Goal: Entertainment & Leisure: Consume media (video, audio)

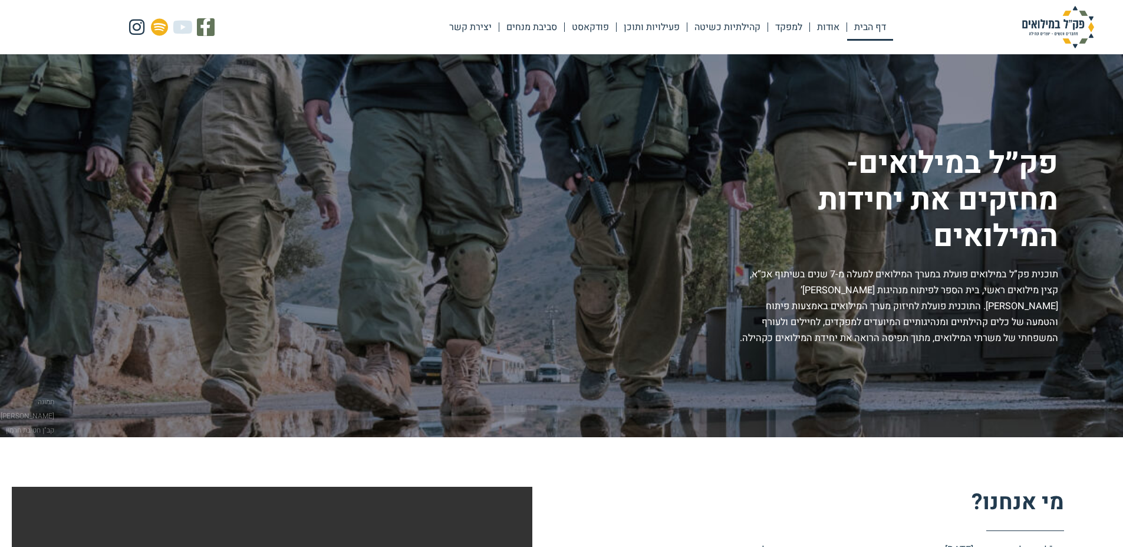
scroll to position [177, 0]
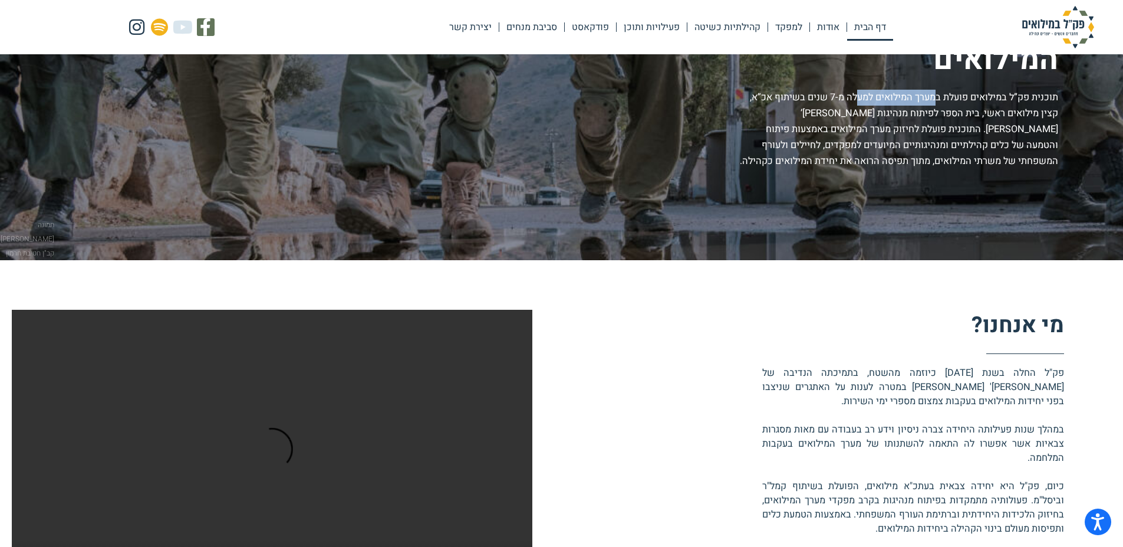
drag, startPoint x: 932, startPoint y: 96, endPoint x: 855, endPoint y: 97, distance: 77.9
click at [855, 97] on p "תוכנית פק”ל במילואים פועלת במערך המילואים למעלה מ-7 שנים בשיתוף אכ”א, קצין מילו…" at bounding box center [898, 130] width 322 height 80
click at [840, 91] on p "תוכנית פק”ל במילואים פועלת במערך המילואים למעלה מ-7 שנים בשיתוף אכ”א, קצין מילו…" at bounding box center [898, 130] width 322 height 80
drag, startPoint x: 973, startPoint y: 115, endPoint x: 923, endPoint y: 119, distance: 49.7
click at [967, 115] on p "תוכנית פק”ל במילואים פועלת במערך המילואים למעלה מ-7 שנים בשיתוף אכ”א, קצין מילו…" at bounding box center [898, 130] width 322 height 80
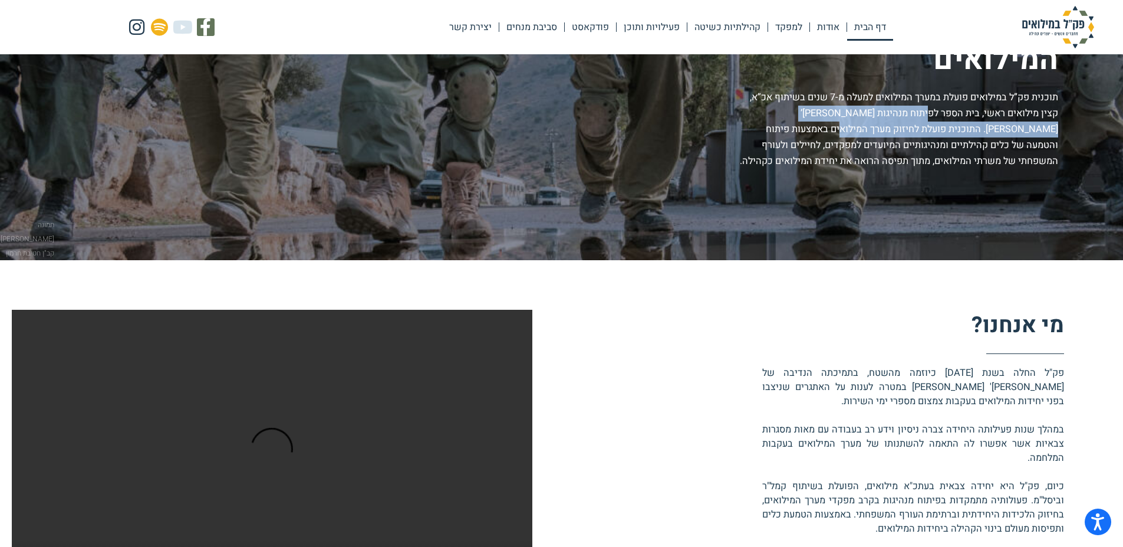
drag, startPoint x: 923, startPoint y: 119, endPoint x: 891, endPoint y: 123, distance: 32.1
click at [894, 122] on p "תוכנית פק”ל במילואים פועלת במערך המילואים למעלה מ-7 שנים בשיתוף אכ”א, קצין מילו…" at bounding box center [898, 130] width 322 height 80
drag, startPoint x: 866, startPoint y: 121, endPoint x: 873, endPoint y: 117, distance: 7.4
click at [867, 120] on p "תוכנית פק”ל במילואים פועלת במערך המילואים למעלה מ-7 שנים בשיתוף אכ”א, קצין מילו…" at bounding box center [898, 130] width 322 height 80
drag, startPoint x: 865, startPoint y: 111, endPoint x: 826, endPoint y: 123, distance: 39.9
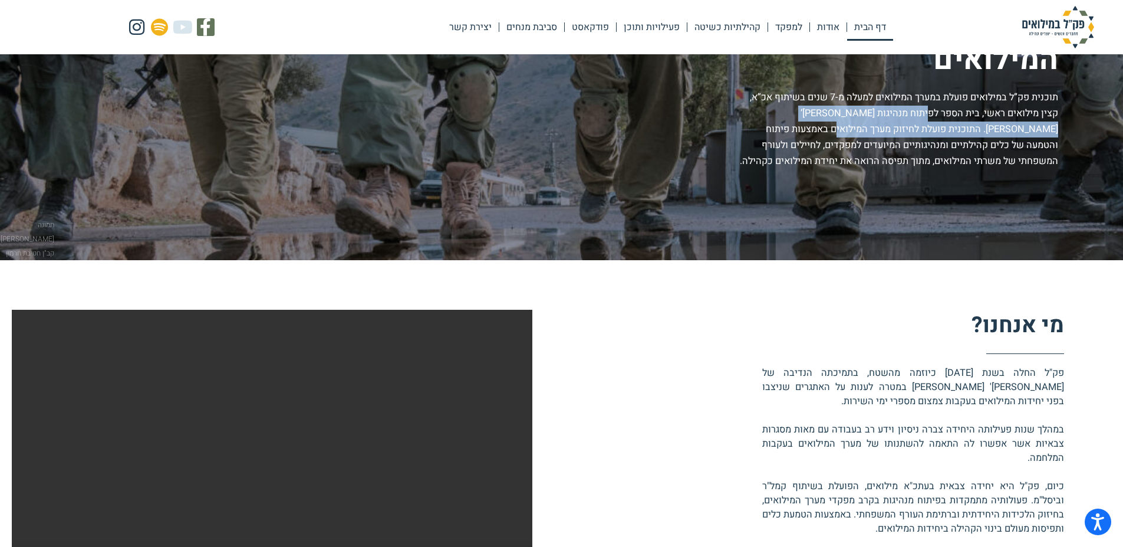
click at [863, 113] on p "תוכנית פק”ל במילואים פועלת במערך המילואים למעלה מ-7 שנים בשיתוף אכ”א, קצין מילו…" at bounding box center [898, 130] width 322 height 80
drag, startPoint x: 804, startPoint y: 120, endPoint x: 957, endPoint y: 123, distance: 153.4
click at [803, 120] on p "תוכנית פק”ל במילואים פועלת במערך המילואים למעלה מ-7 שנים בשיתוף אכ”א, קצין מילו…" at bounding box center [898, 130] width 322 height 80
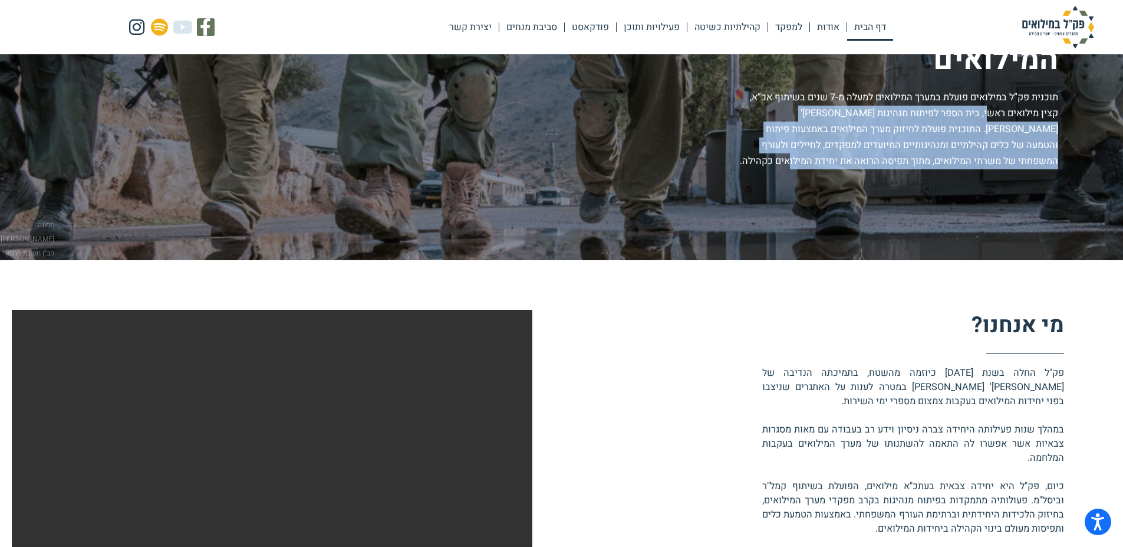
drag, startPoint x: 847, startPoint y: 157, endPoint x: 987, endPoint y: 114, distance: 146.3
click at [987, 114] on p "תוכנית פק”ל במילואים פועלת במערך המילואים למעלה מ-7 שנים בשיתוף אכ”א, קצין מילו…" at bounding box center [898, 130] width 322 height 80
click at [962, 168] on p "תוכנית פק”ל במילואים פועלת במערך המילואים למעלה מ-7 שנים בשיתוף אכ”א, קצין מילו…" at bounding box center [898, 130] width 322 height 80
click at [957, 166] on p "תוכנית פק”ל במילואים פועלת במערך המילואים למעלה מ-7 שנים בשיתוף אכ”א, קצין מילו…" at bounding box center [898, 130] width 322 height 80
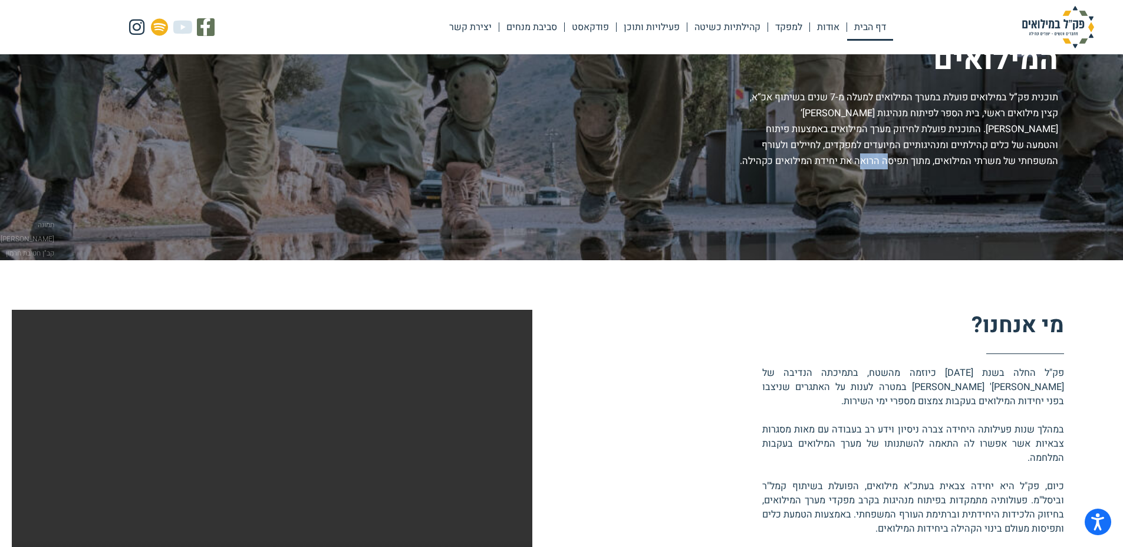
click at [957, 166] on p "תוכנית פק”ל במילואים פועלת במערך המילואים למעלה מ-7 שנים בשיתוף אכ”א, קצין מילו…" at bounding box center [898, 130] width 322 height 80
click at [968, 166] on p "תוכנית פק”ל במילואים פועלת במערך המילואים למעלה מ-7 שנים בשיתוף אכ”א, קצין מילו…" at bounding box center [898, 130] width 322 height 80
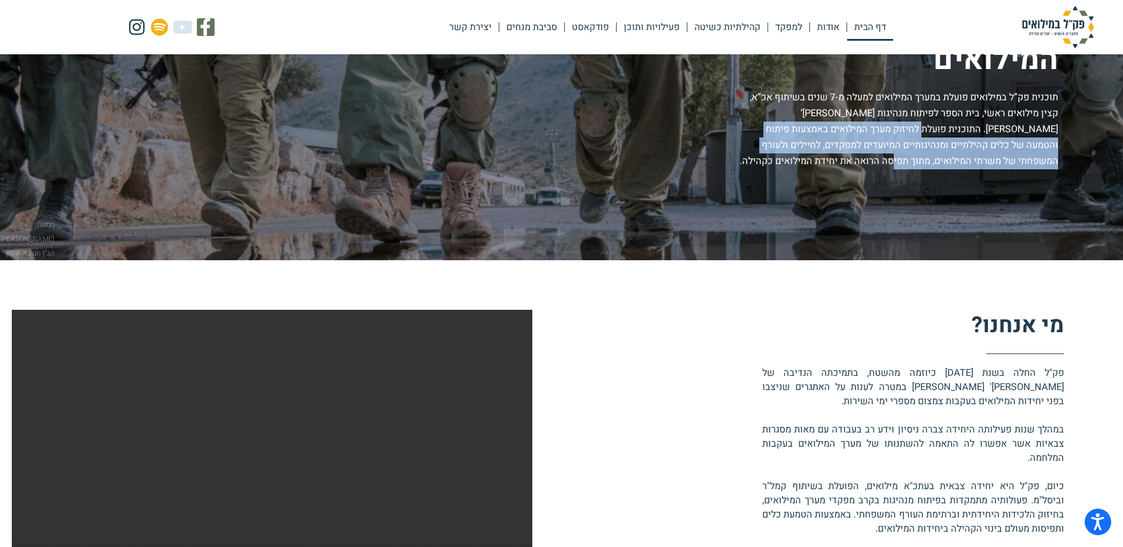
drag, startPoint x: 967, startPoint y: 165, endPoint x: 984, endPoint y: 129, distance: 40.4
click at [984, 129] on p "תוכנית פק”ל במילואים פועלת במערך המילואים למעלה מ-7 שנים בשיתוף אכ”א, קצין מילו…" at bounding box center [898, 130] width 322 height 80
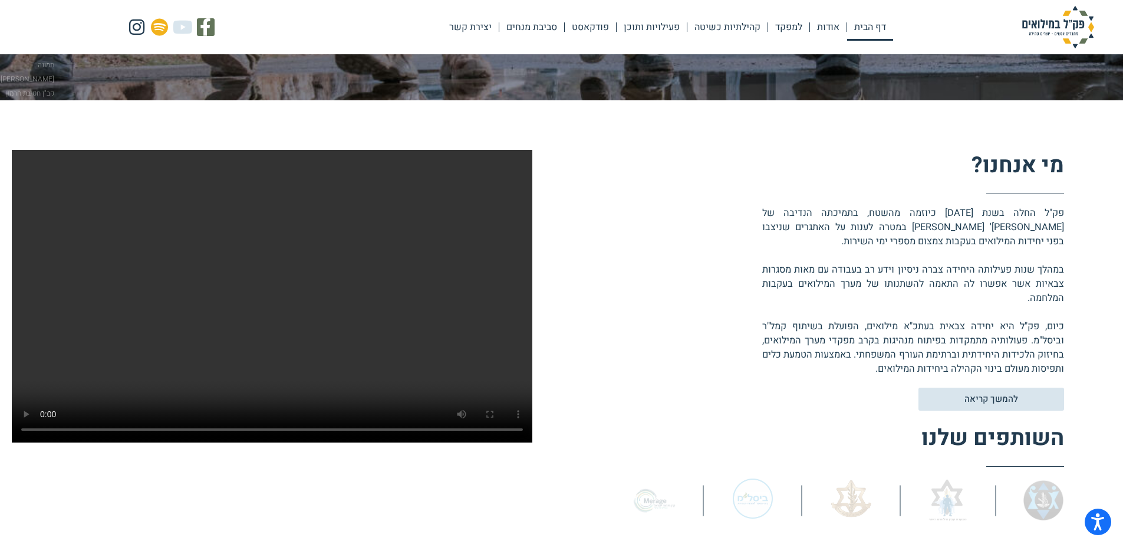
scroll to position [413, 0]
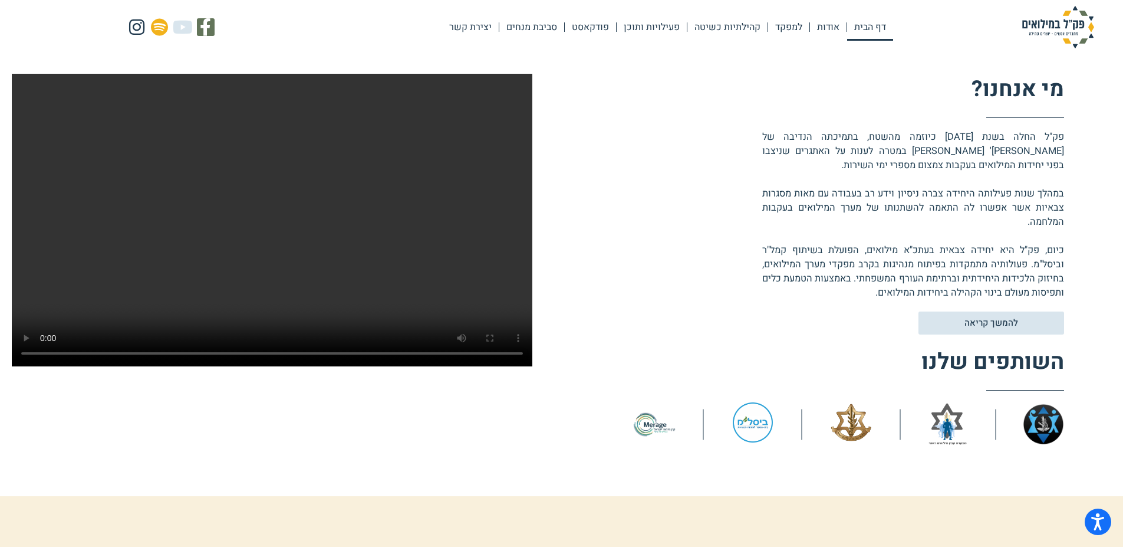
click at [938, 289] on p "פק"ל החלה בשנת [DATE] כיוזמה מהשטח, בתמיכתה הנדיבה של [PERSON_NAME]' [PERSON_NA…" at bounding box center [914, 215] width 302 height 170
drag, startPoint x: 1057, startPoint y: 127, endPoint x: 870, endPoint y: 300, distance: 254.6
click at [870, 300] on div "מי אנחנו? [PERSON_NAME]"ל החלה בשנת [DATE] כיוזמה מהשטח, בתמיכתה הנדיבה של [PER…" at bounding box center [799, 260] width 533 height 373
click at [862, 287] on p "פק"ל החלה בשנת [DATE] כיוזמה מהשטח, בתמיכתה הנדיבה של [PERSON_NAME]' [PERSON_NA…" at bounding box center [914, 215] width 302 height 170
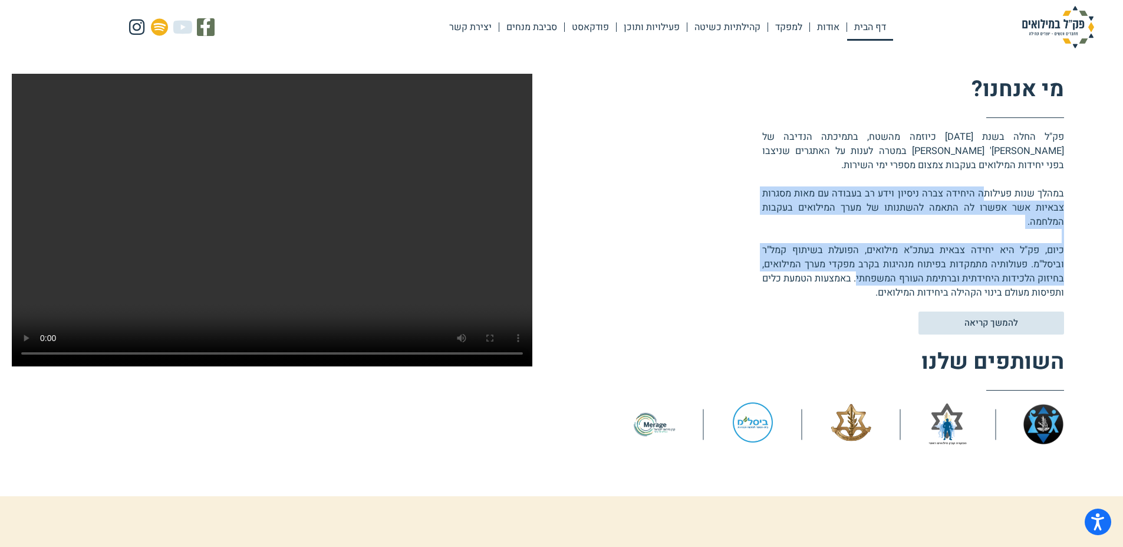
drag, startPoint x: 888, startPoint y: 268, endPoint x: 988, endPoint y: 196, distance: 123.1
click at [988, 196] on p "פק"ל החלה בשנת [DATE] כיוזמה מהשטח, בתמיכתה הנדיבה של [PERSON_NAME]' [PERSON_NA…" at bounding box center [914, 215] width 302 height 170
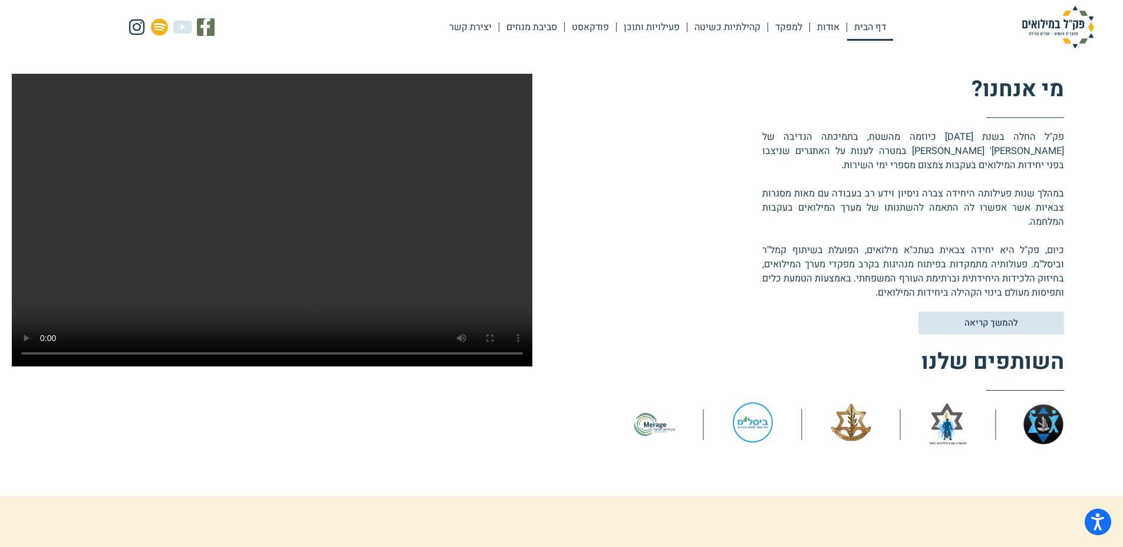
click at [841, 316] on div "מי אנחנו? [PERSON_NAME]"ל החלה בשנת [DATE] כיוזמה מהשטח, בתמיכתה הנדיבה של [PER…" at bounding box center [799, 260] width 533 height 373
drag, startPoint x: 859, startPoint y: 285, endPoint x: 1050, endPoint y: 118, distance: 254.1
click at [1050, 118] on div "מי אנחנו? [PERSON_NAME]"ל החלה בשנת [DATE] כיוזמה מהשטח, בתמיכתה הנדיבה של [PER…" at bounding box center [799, 187] width 533 height 226
click at [1066, 126] on div "מי אנחנו? [PERSON_NAME]"ל החלה בשנת [DATE] כיוזמה מהשטח, בתמיכתה הנדיבה של [PER…" at bounding box center [561, 260] width 1123 height 472
click at [334, 215] on video at bounding box center [272, 220] width 521 height 293
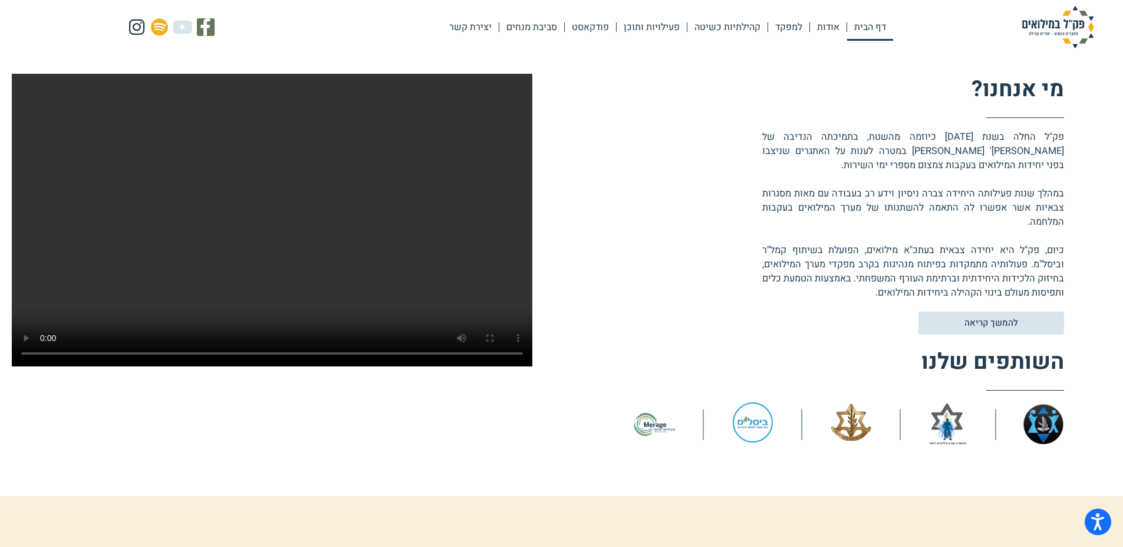
click at [222, 218] on video at bounding box center [272, 220] width 521 height 293
click at [75, 310] on video at bounding box center [272, 220] width 521 height 293
click at [88, 250] on video at bounding box center [272, 220] width 521 height 293
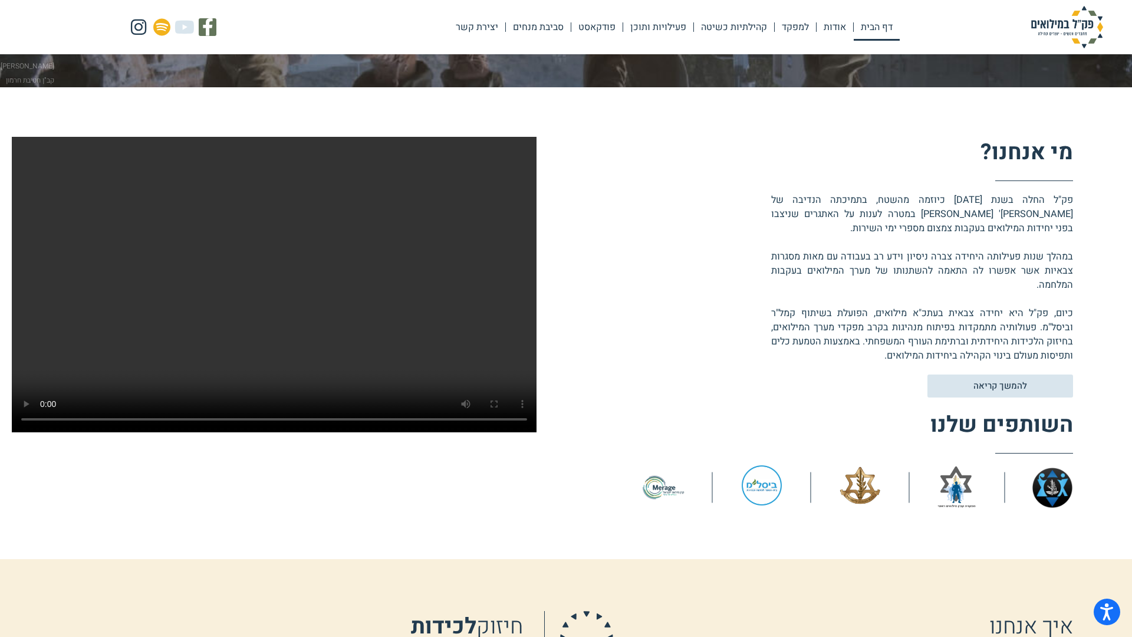
click at [347, 338] on video at bounding box center [274, 284] width 525 height 295
click at [401, 432] on video at bounding box center [274, 284] width 525 height 295
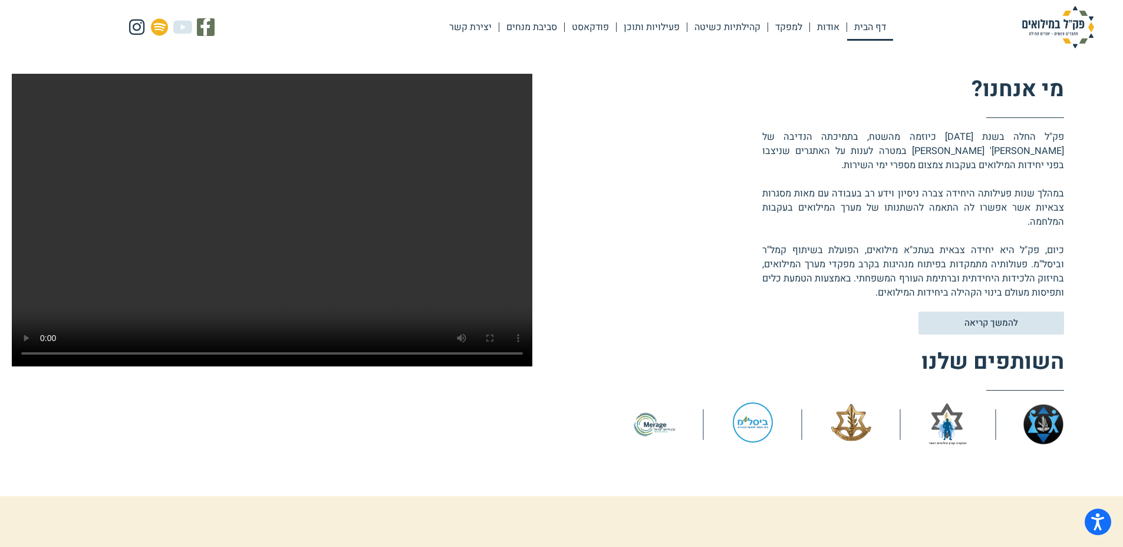
click at [108, 295] on video at bounding box center [272, 220] width 521 height 293
click at [246, 222] on video at bounding box center [272, 220] width 521 height 293
click at [245, 209] on video at bounding box center [272, 220] width 521 height 293
click at [245, 222] on video at bounding box center [272, 220] width 521 height 293
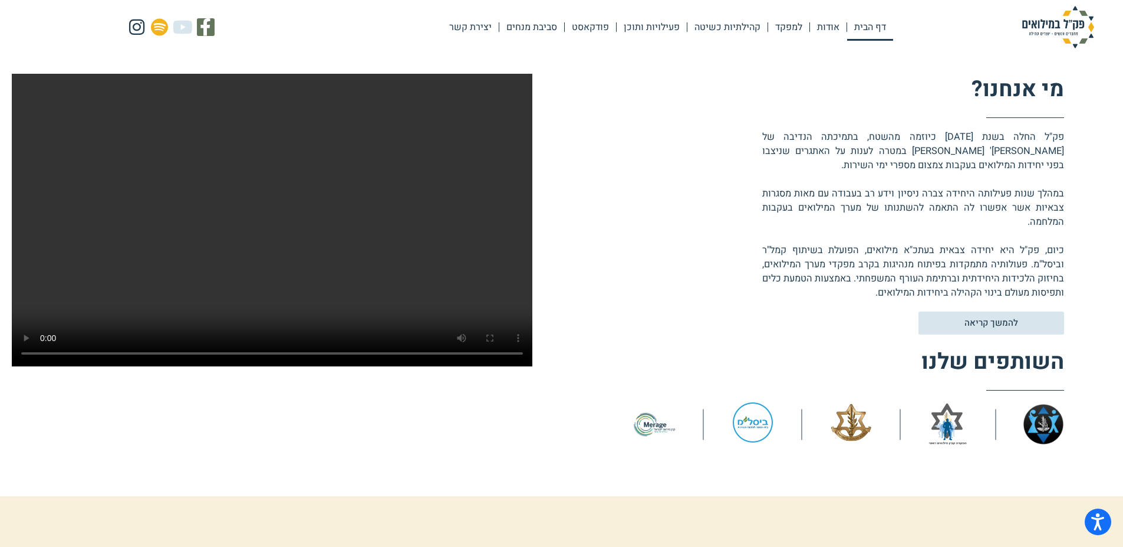
click at [248, 223] on video at bounding box center [272, 220] width 521 height 293
click at [135, 226] on video at bounding box center [272, 220] width 521 height 293
click at [142, 234] on video at bounding box center [272, 220] width 521 height 293
click at [149, 244] on video at bounding box center [272, 220] width 521 height 293
click at [209, 281] on video at bounding box center [272, 220] width 521 height 293
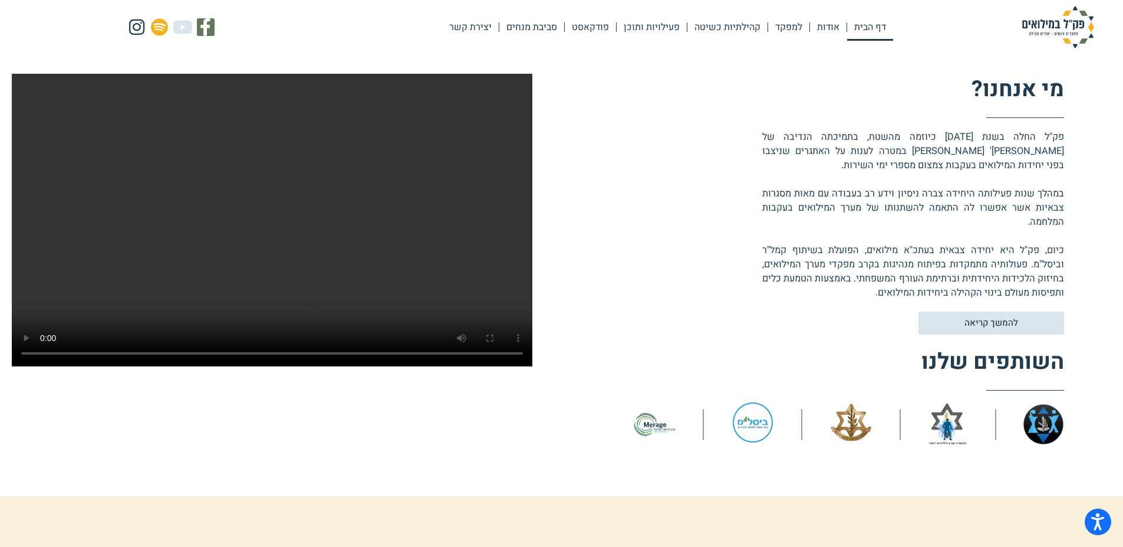
click at [241, 167] on video at bounding box center [272, 220] width 521 height 293
click at [392, 270] on video at bounding box center [272, 220] width 521 height 293
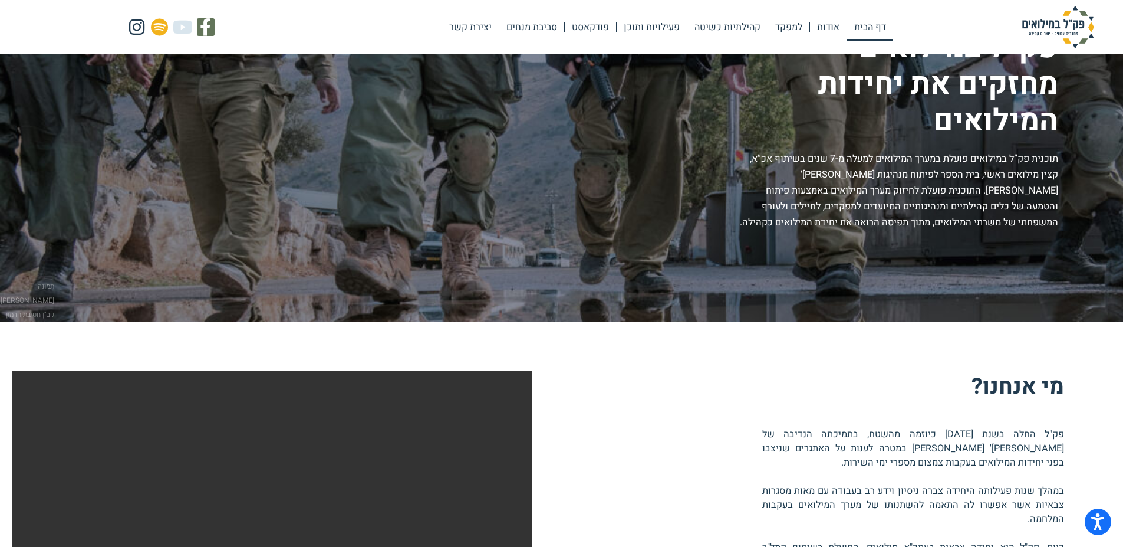
scroll to position [0, 0]
